Goal: Task Accomplishment & Management: Use online tool/utility

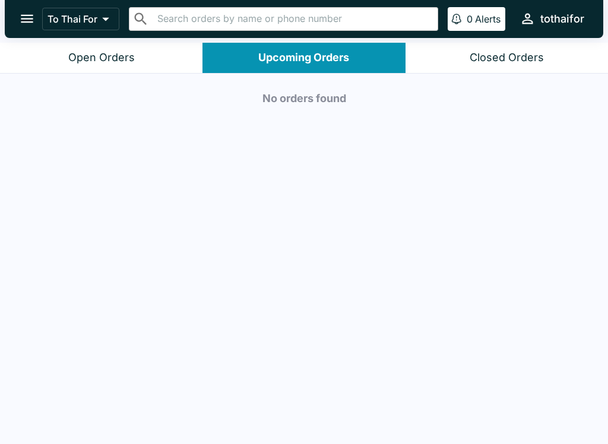
click at [515, 62] on div "Closed Orders" at bounding box center [507, 58] width 74 height 14
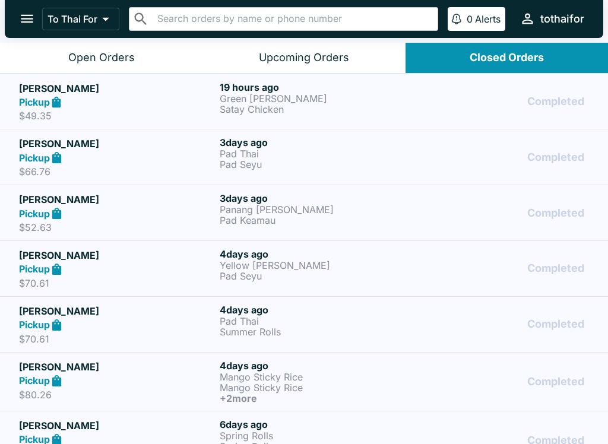
click at [131, 56] on div "Open Orders" at bounding box center [101, 58] width 66 height 14
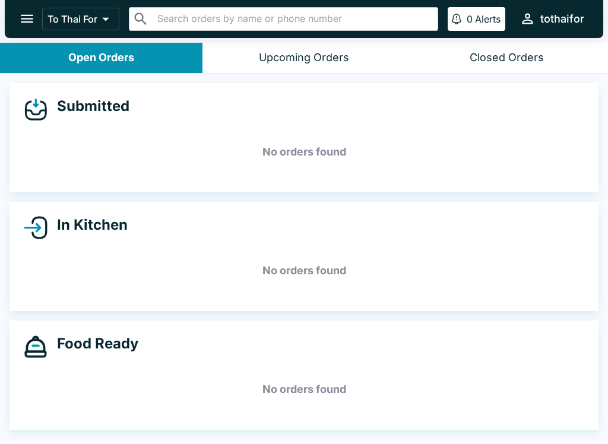
scroll to position [2, 0]
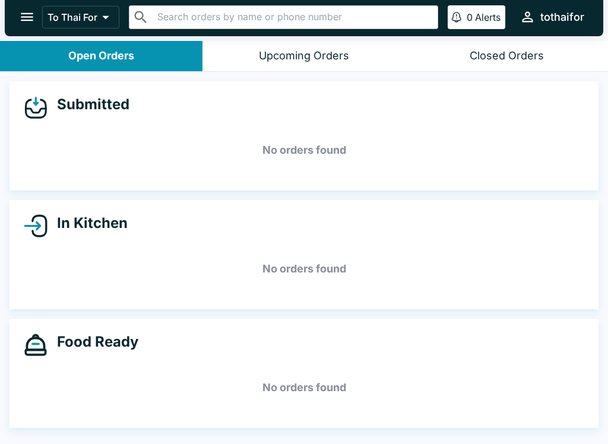
click at [336, 61] on div "Upcoming Orders" at bounding box center [304, 56] width 90 height 14
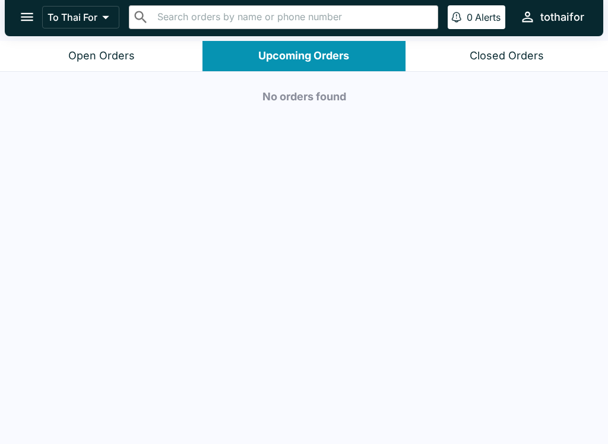
click at [515, 53] on div "Closed Orders" at bounding box center [507, 56] width 74 height 14
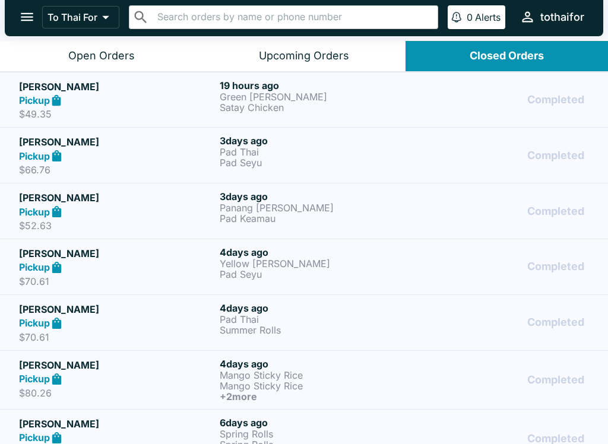
click at [107, 64] on button "Open Orders" at bounding box center [101, 56] width 202 height 30
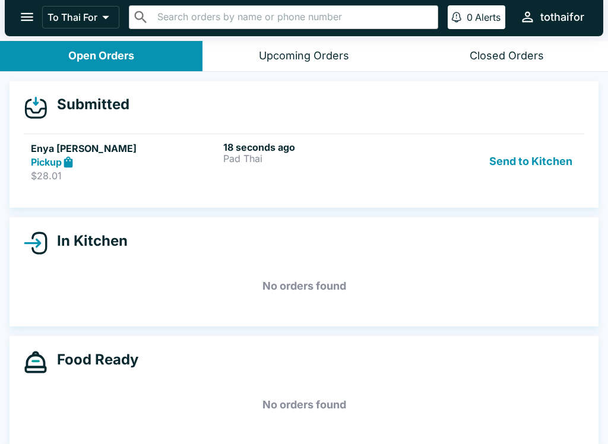
click at [324, 157] on p "Pad Thai" at bounding box center [317, 158] width 188 height 11
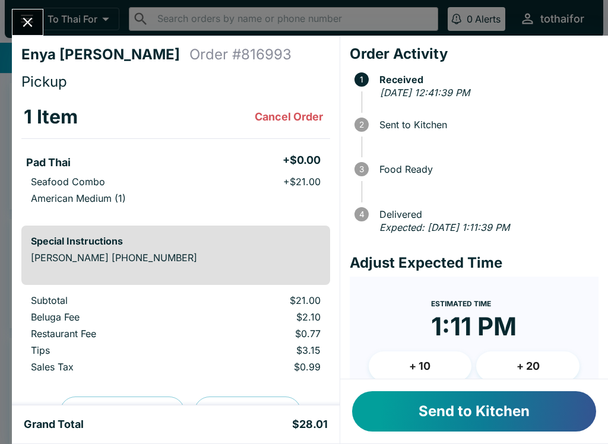
click at [499, 417] on button "Send to Kitchen" at bounding box center [474, 411] width 244 height 40
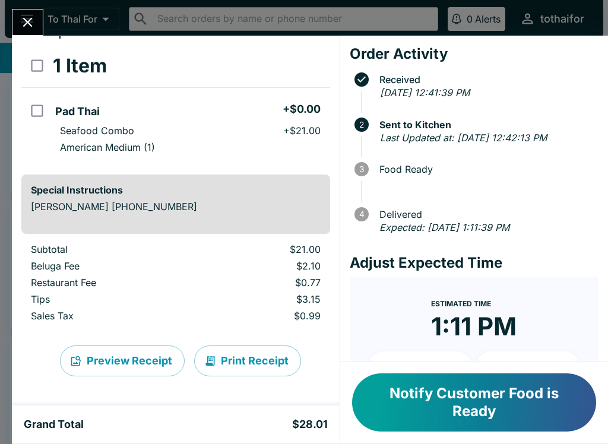
scroll to position [51, 0]
click at [476, 397] on button "Notify Customer Food is Ready" at bounding box center [474, 402] width 244 height 58
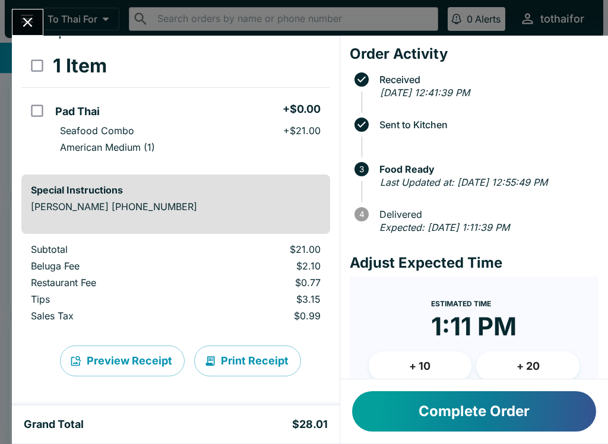
click at [31, 11] on button "Close" at bounding box center [27, 22] width 30 height 26
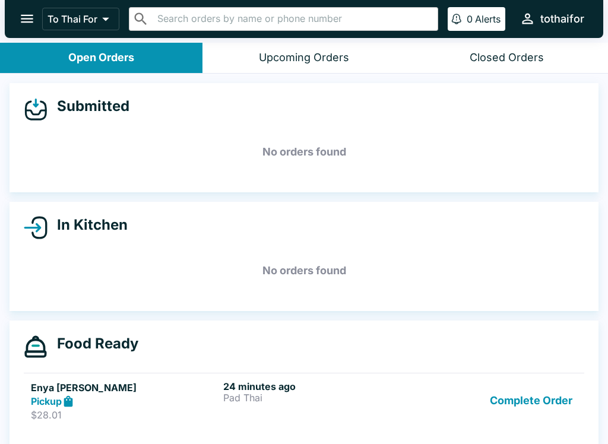
click at [522, 401] on button "Complete Order" at bounding box center [531, 400] width 92 height 41
